Goal: Information Seeking & Learning: Learn about a topic

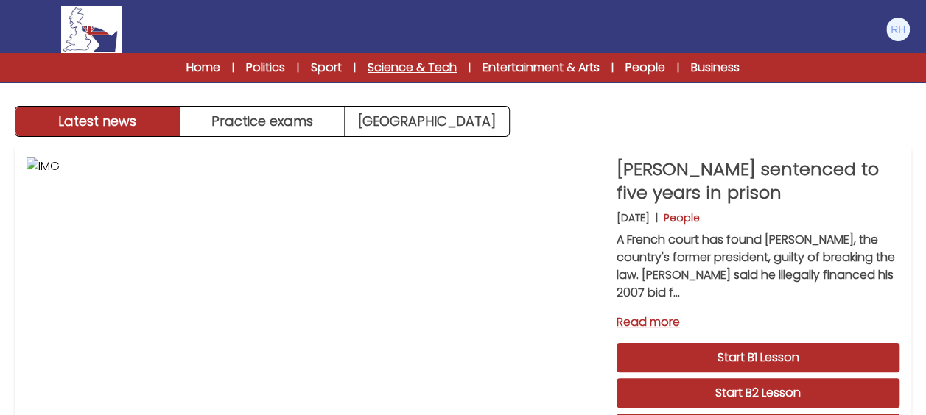
click at [411, 67] on link "Science & Tech" at bounding box center [412, 68] width 89 height 18
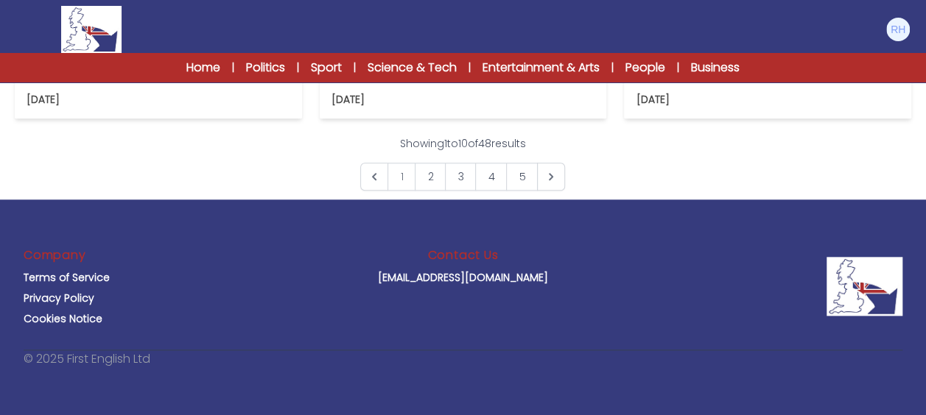
scroll to position [1252, 0]
click at [426, 191] on link "2" at bounding box center [430, 177] width 31 height 28
click at [700, 70] on link "Business" at bounding box center [715, 68] width 49 height 18
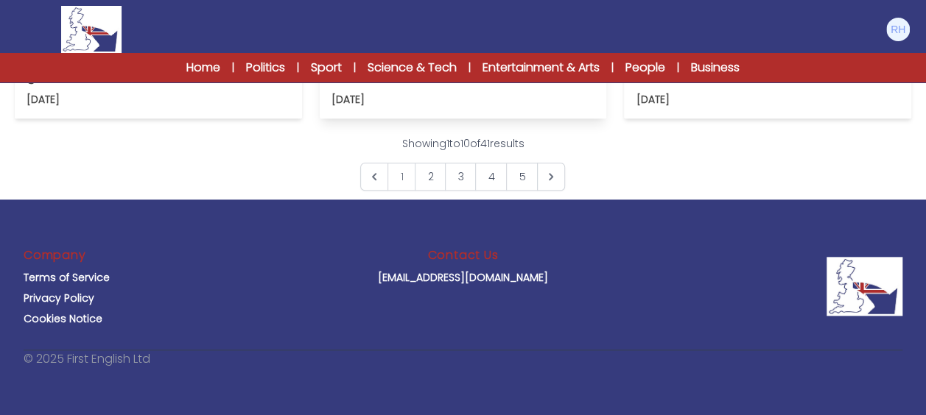
click at [515, 86] on p "Dynamic Pricing comes to restaurants in London" at bounding box center [463, 65] width 264 height 41
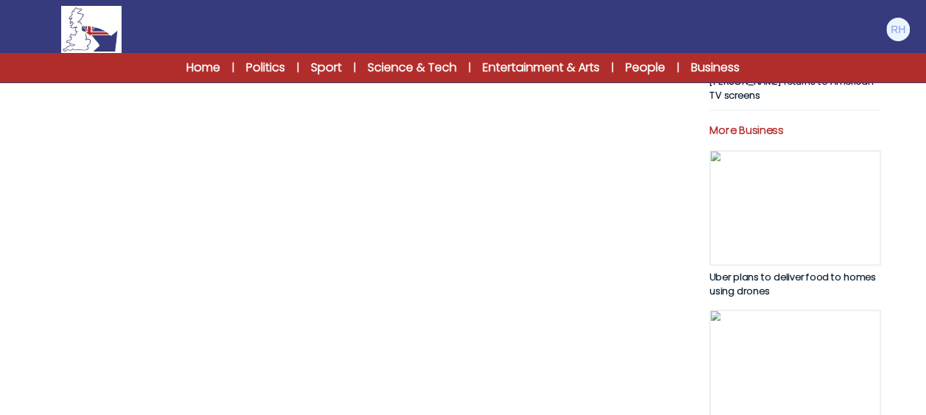
scroll to position [589, 0]
